Goal: Task Accomplishment & Management: Use online tool/utility

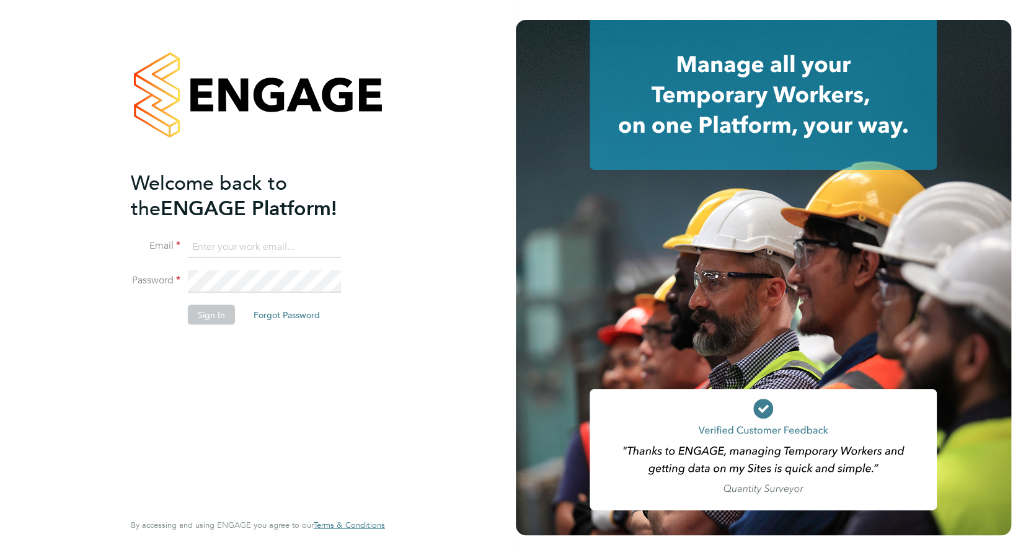
type input "[PERSON_NAME][EMAIL_ADDRESS][DOMAIN_NAME]"
click at [209, 312] on button "Sign In" at bounding box center [211, 314] width 47 height 20
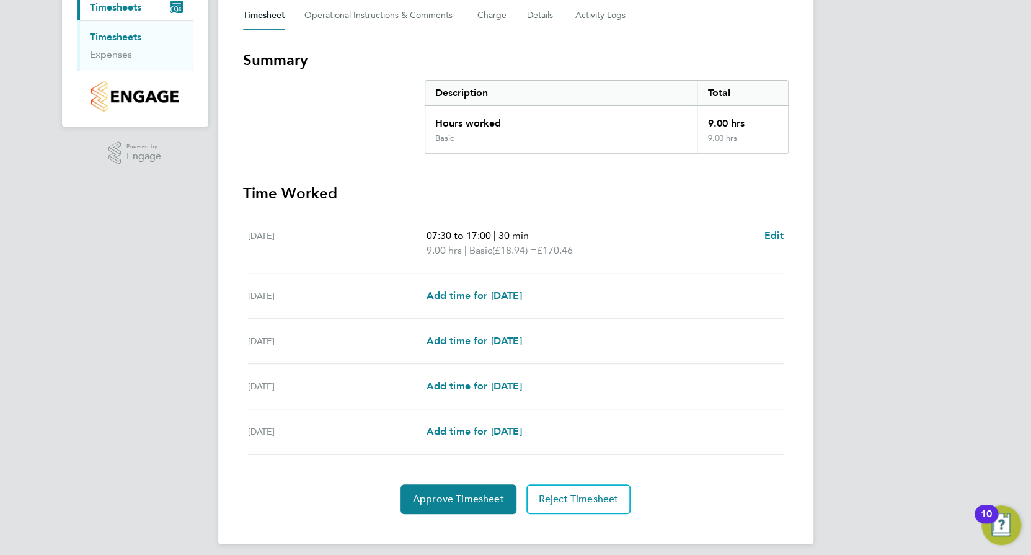
scroll to position [190, 0]
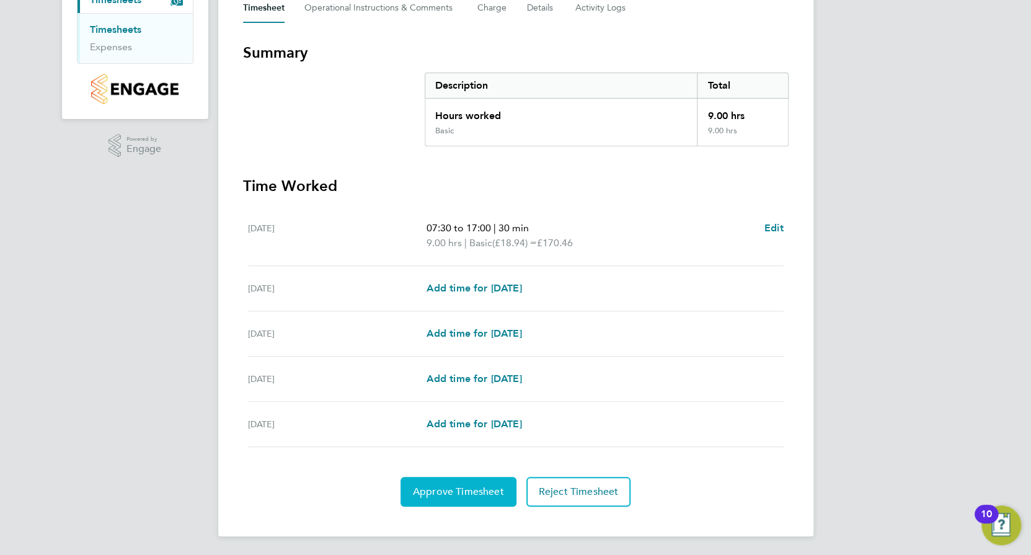
click at [460, 485] on span "Approve Timesheet" at bounding box center [458, 491] width 91 height 12
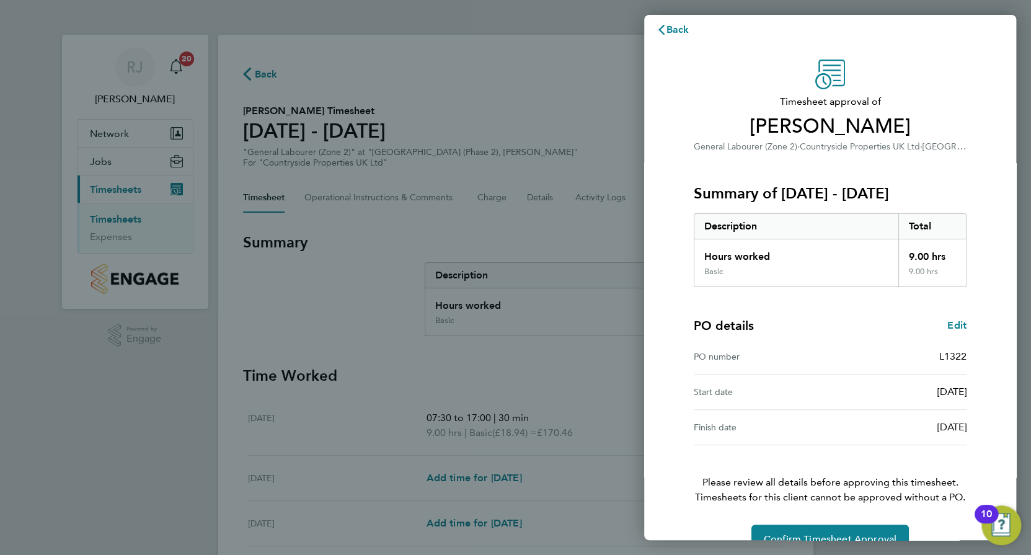
scroll to position [38, 0]
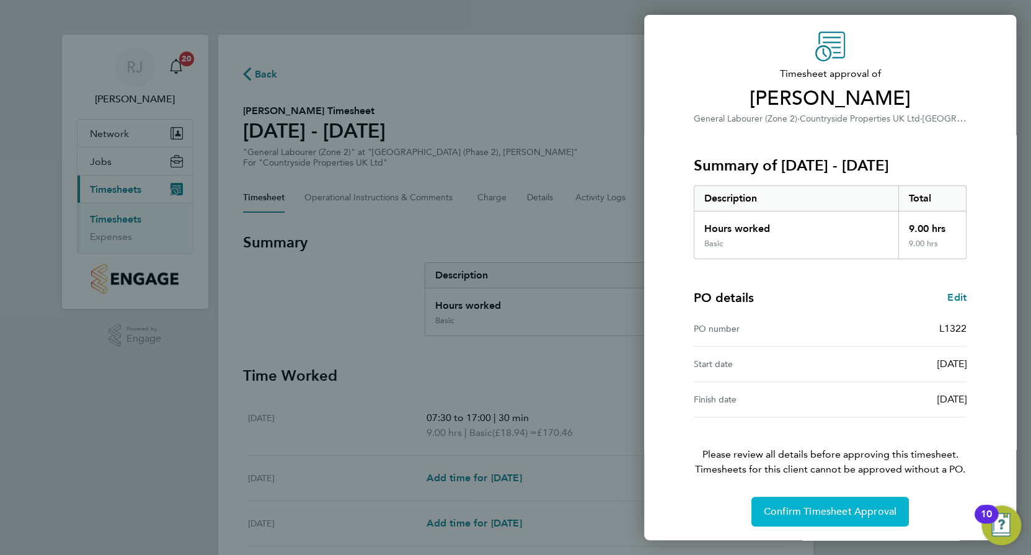
click at [807, 503] on button "Confirm Timesheet Approval" at bounding box center [829, 511] width 157 height 30
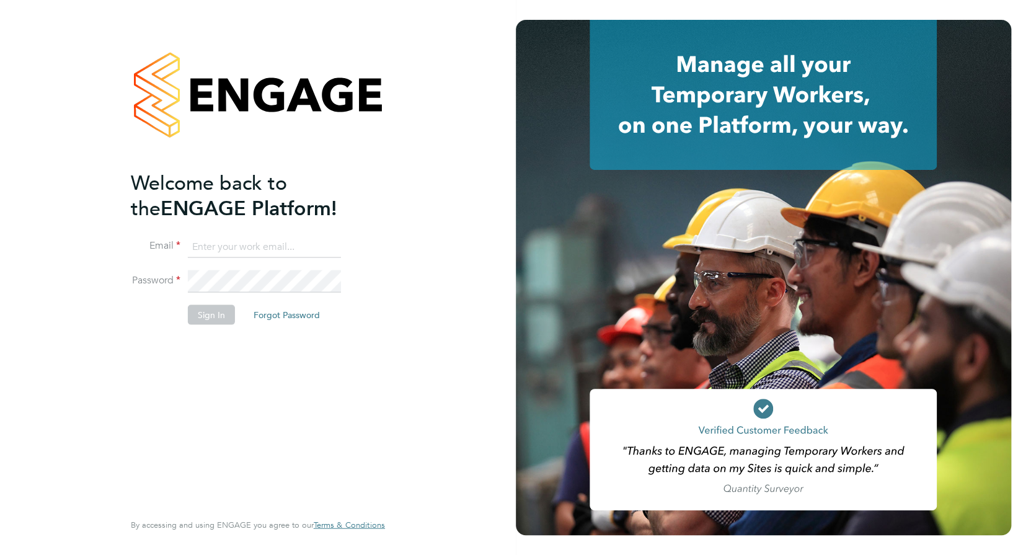
type input "[PERSON_NAME][EMAIL_ADDRESS][DOMAIN_NAME]"
click at [205, 314] on button "Sign In" at bounding box center [211, 314] width 47 height 20
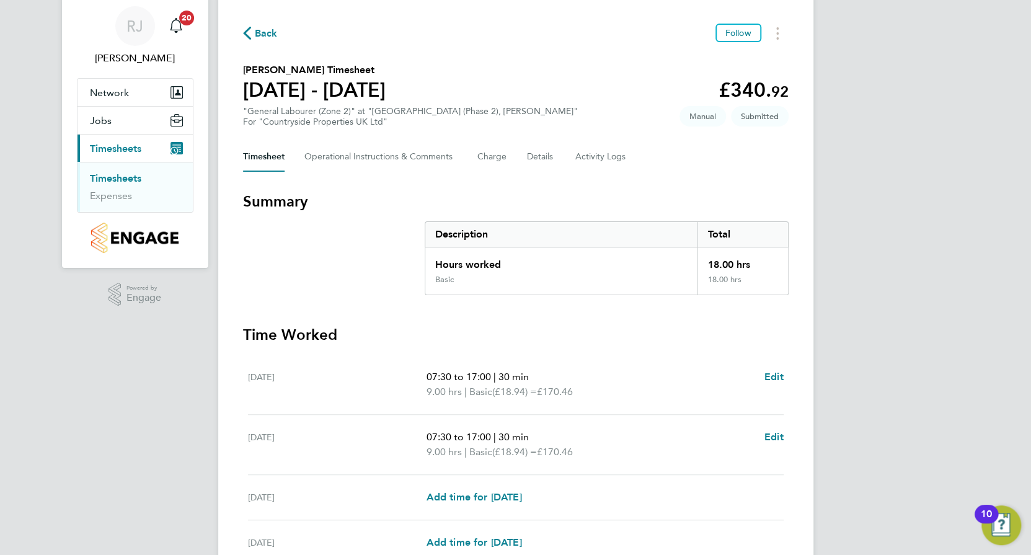
scroll to position [159, 0]
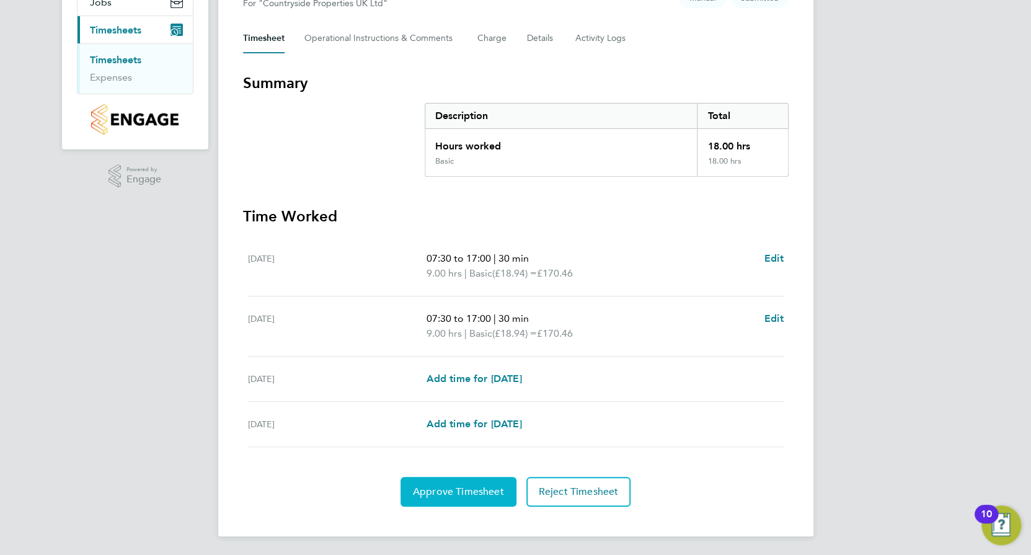
click at [433, 486] on span "Approve Timesheet" at bounding box center [458, 491] width 91 height 12
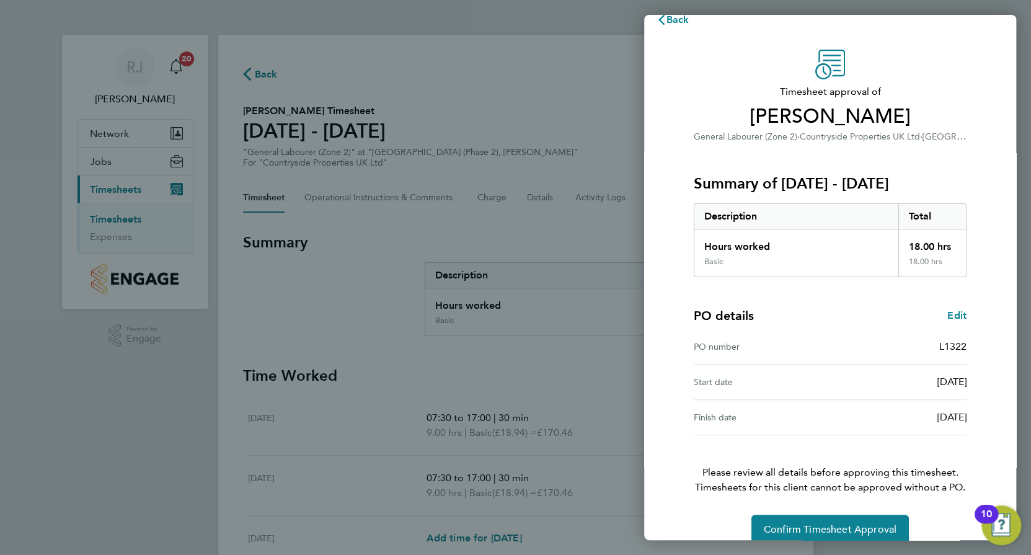
scroll to position [38, 0]
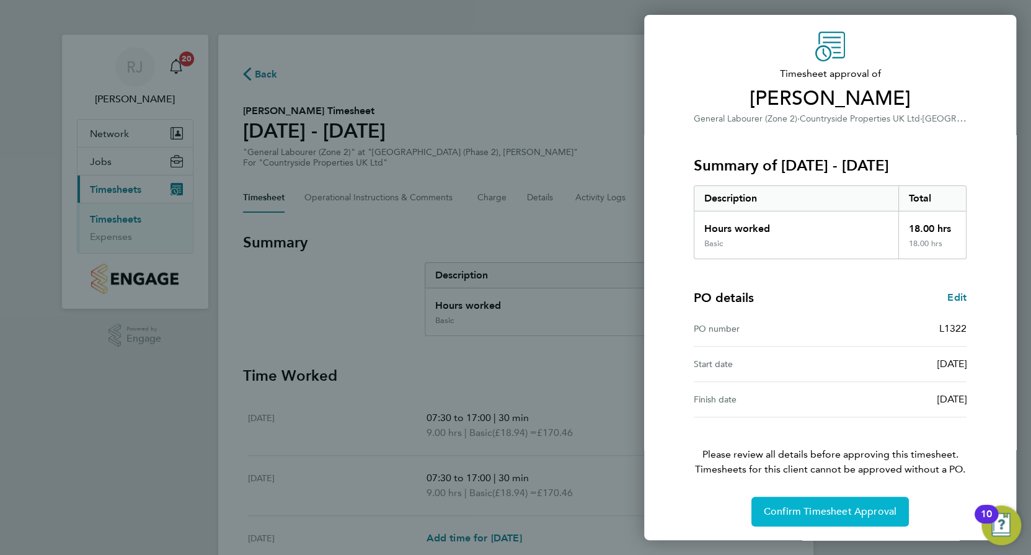
click at [791, 505] on span "Confirm Timesheet Approval" at bounding box center [829, 511] width 133 height 12
